Goal: Information Seeking & Learning: Check status

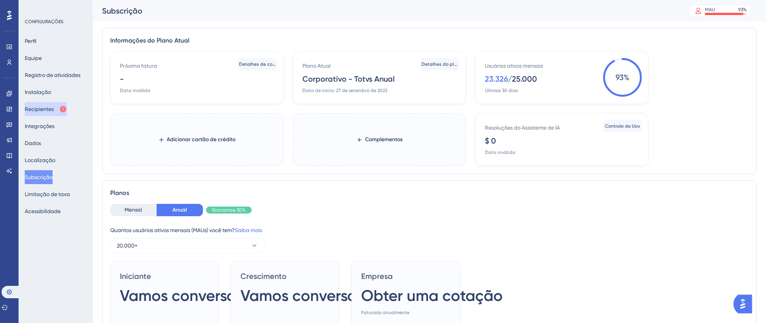
click at [55, 102] on button "Recipientes" at bounding box center [46, 109] width 42 height 14
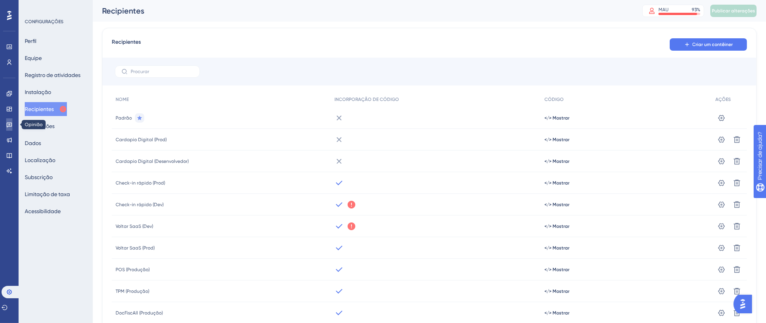
click at [6, 126] on icon at bounding box center [9, 124] width 6 height 6
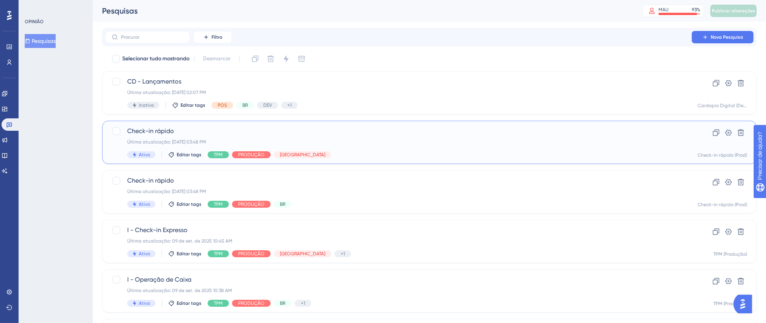
click at [412, 146] on div "Check-in rápido Última atualização: [DATE] 03:48 PM Ativo Editar tags TPM PRODU…" at bounding box center [398, 142] width 542 height 32
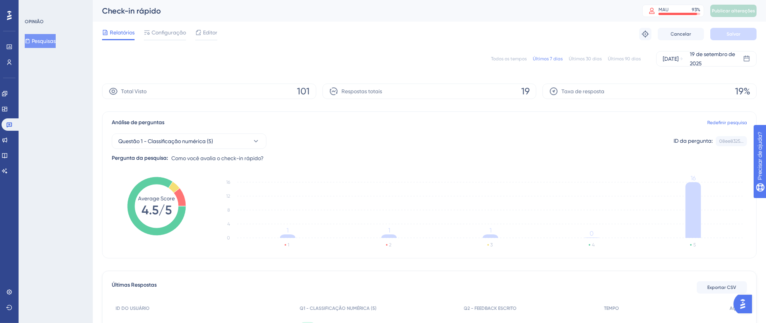
click at [516, 57] on font "Todos os tempos" at bounding box center [509, 58] width 36 height 5
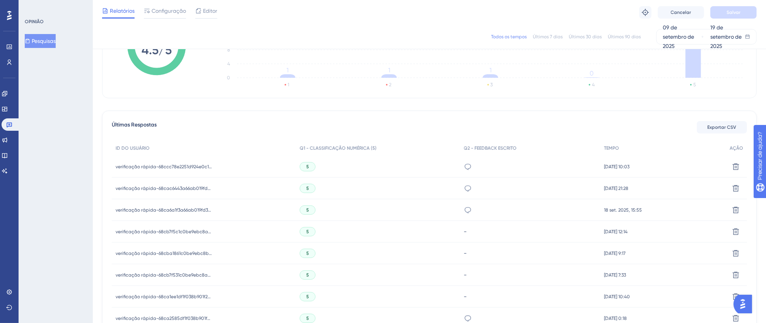
scroll to position [157, 0]
click at [13, 125] on link at bounding box center [11, 124] width 19 height 12
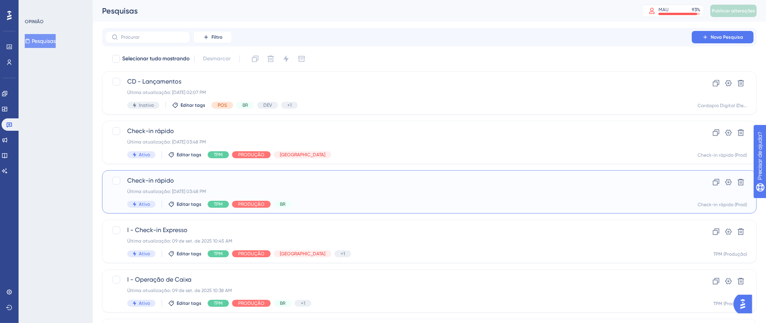
click at [411, 187] on div "Check-in rápido Última atualização: [DATE] 03:48 PM Ativo Editar tags TPM PRODU…" at bounding box center [398, 192] width 542 height 32
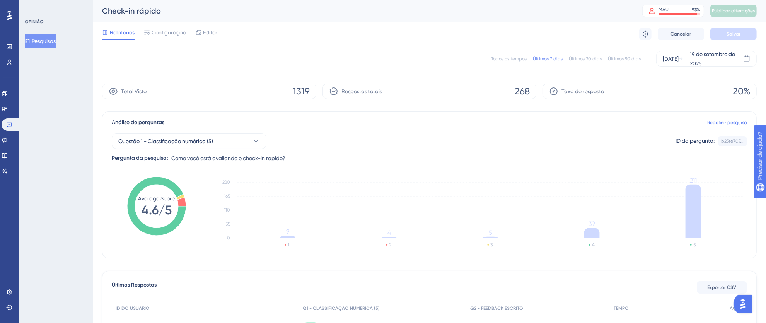
click at [500, 59] on font "Todos os tempos" at bounding box center [509, 58] width 36 height 5
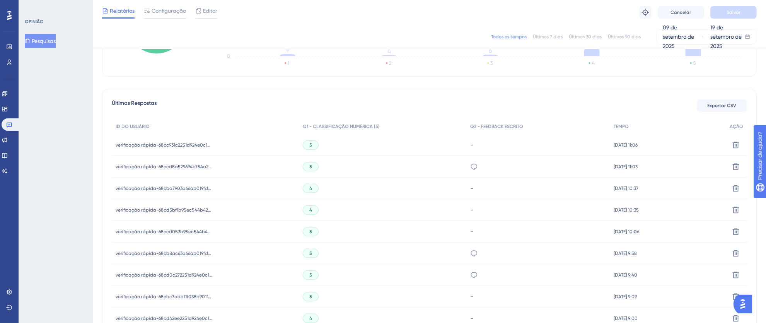
scroll to position [104, 0]
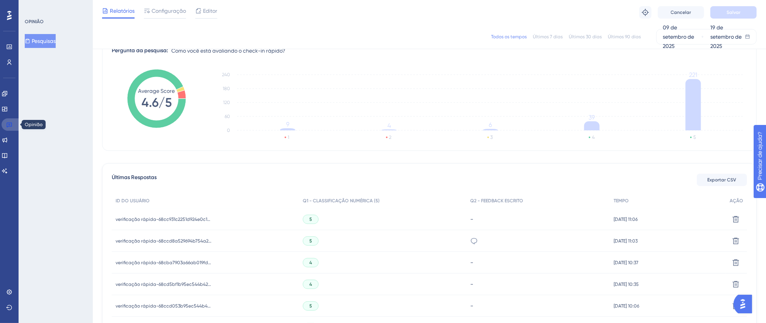
click at [14, 122] on link at bounding box center [11, 124] width 19 height 12
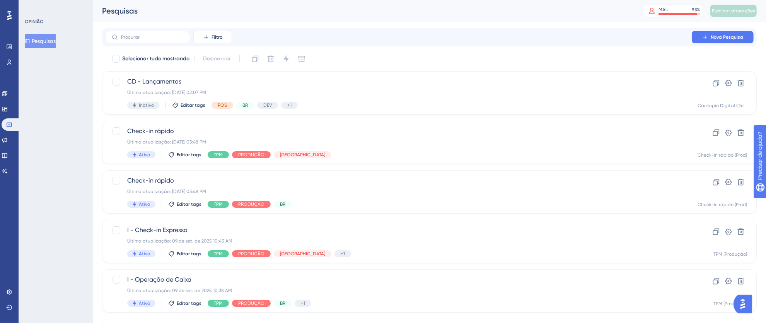
click at [9, 15] on icon at bounding box center [9, 15] width 5 height 9
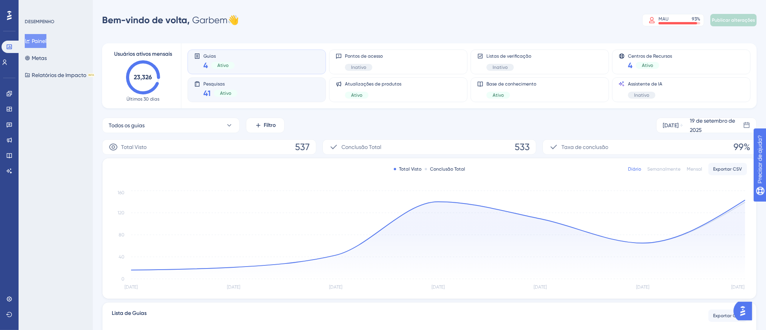
click at [275, 98] on div "Pesquisas 41 Ativo" at bounding box center [256, 90] width 125 height 18
